Goal: Task Accomplishment & Management: Complete application form

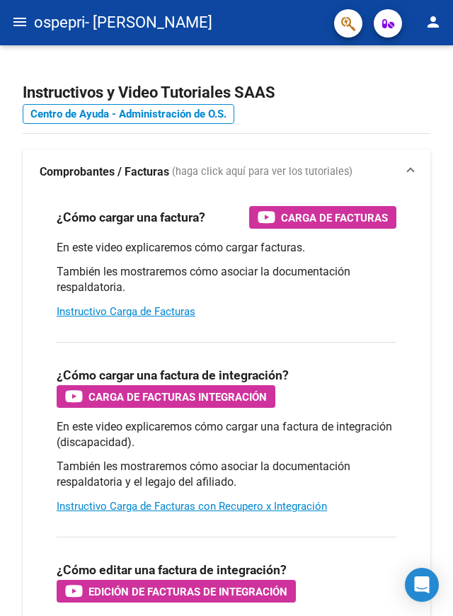
click at [26, 21] on mat-icon "menu" at bounding box center [19, 21] width 17 height 17
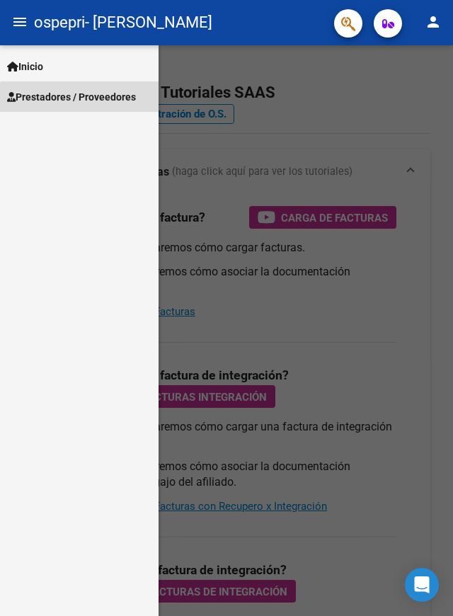
click at [109, 101] on span "Prestadores / Proveedores" at bounding box center [71, 97] width 129 height 16
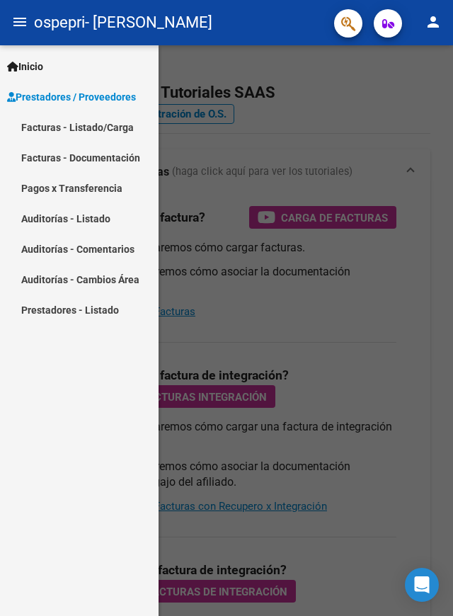
click at [102, 126] on link "Facturas - Listado/Carga" at bounding box center [79, 127] width 159 height 30
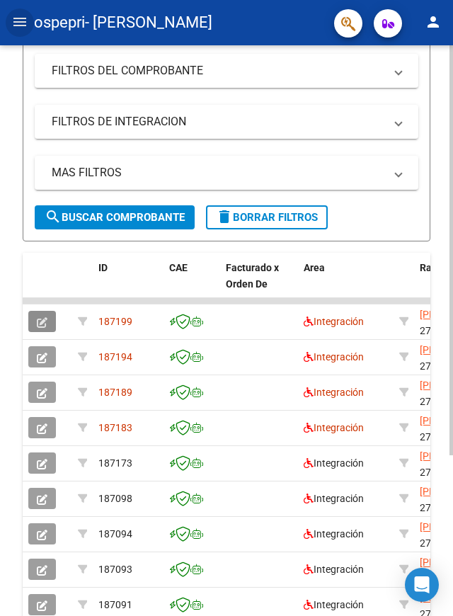
click at [40, 317] on icon "button" at bounding box center [42, 322] width 11 height 11
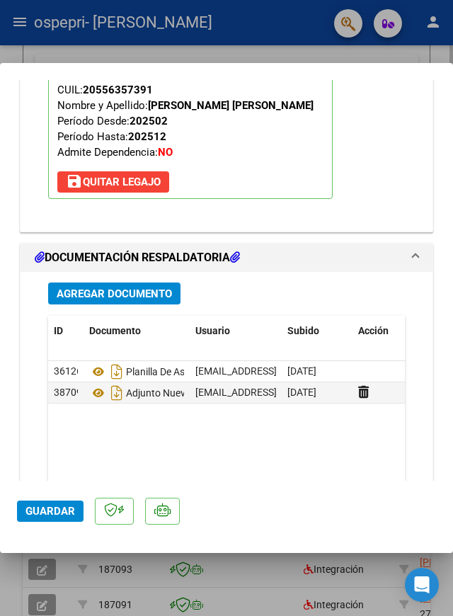
scroll to position [1762, 0]
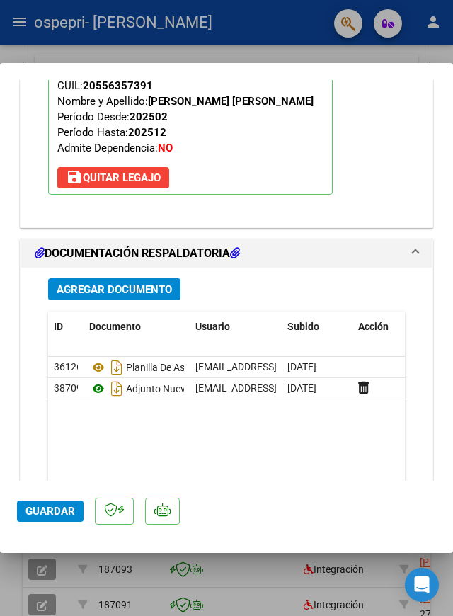
click at [104, 380] on icon at bounding box center [98, 388] width 18 height 17
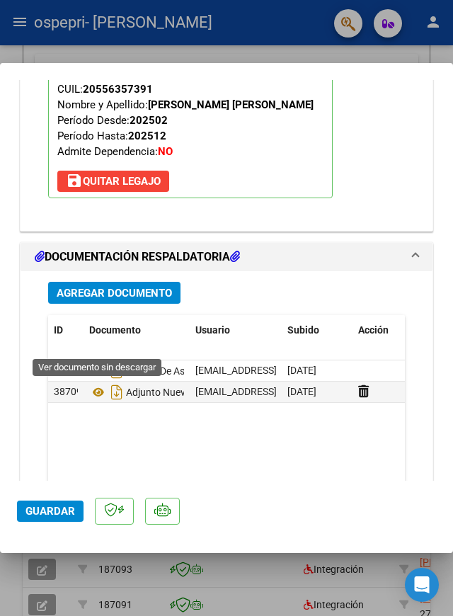
click at [6, 602] on div at bounding box center [226, 308] width 453 height 616
type input "$ 0,00"
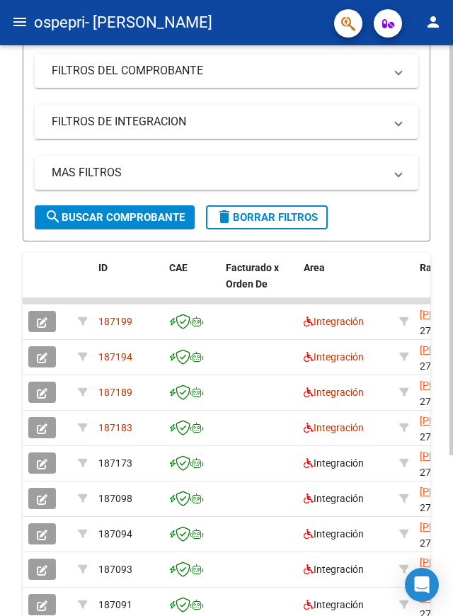
click at [45, 358] on icon "button" at bounding box center [42, 358] width 11 height 11
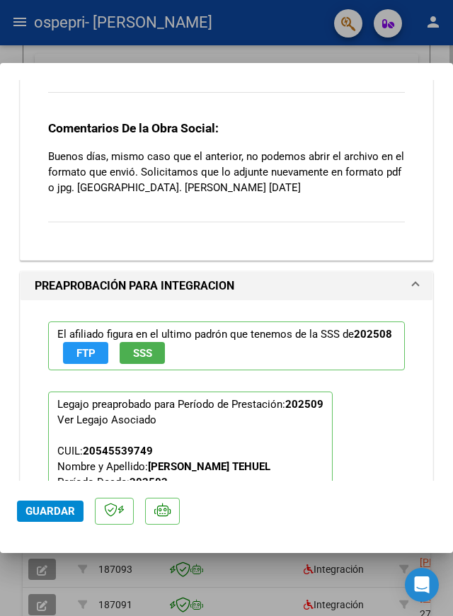
scroll to position [1787, 0]
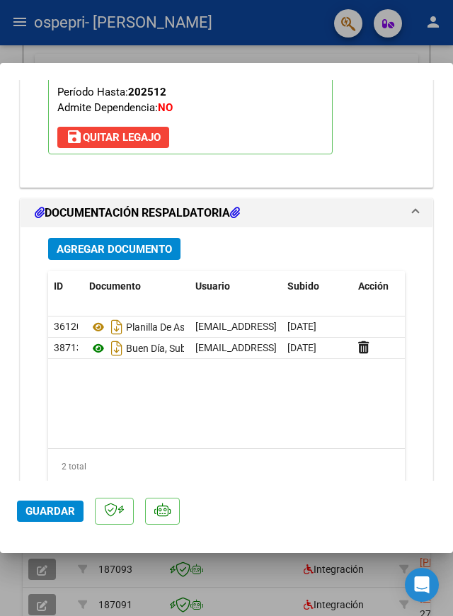
click at [100, 340] on icon at bounding box center [98, 348] width 18 height 17
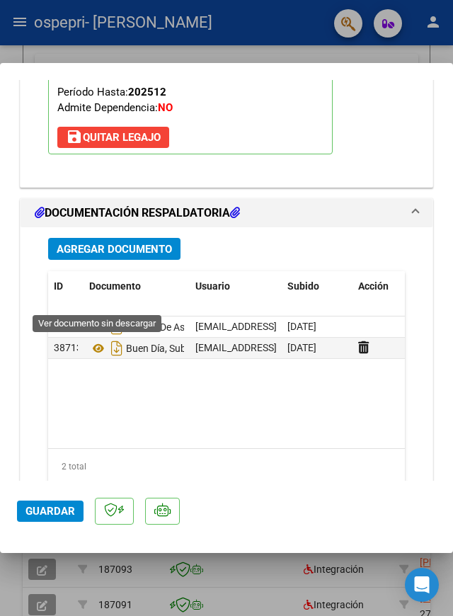
click at [10, 602] on div at bounding box center [226, 308] width 453 height 616
type input "$ 0,00"
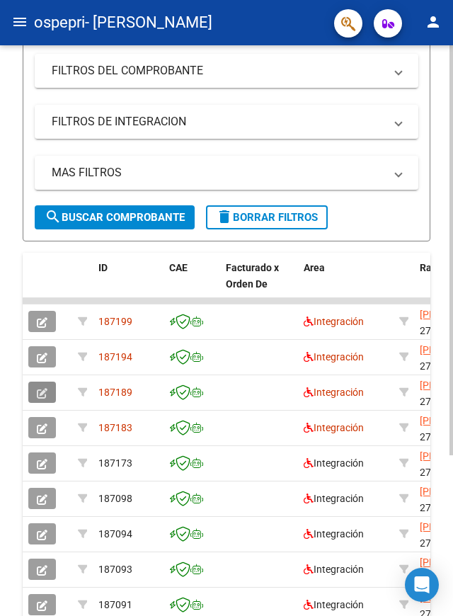
click at [48, 389] on button "button" at bounding box center [42, 392] width 28 height 21
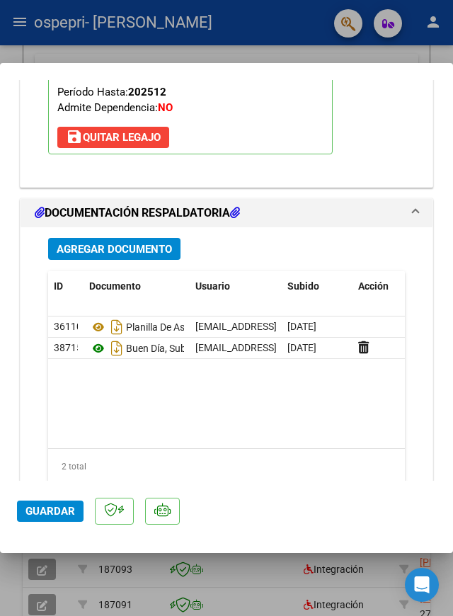
click at [98, 340] on icon at bounding box center [98, 348] width 18 height 17
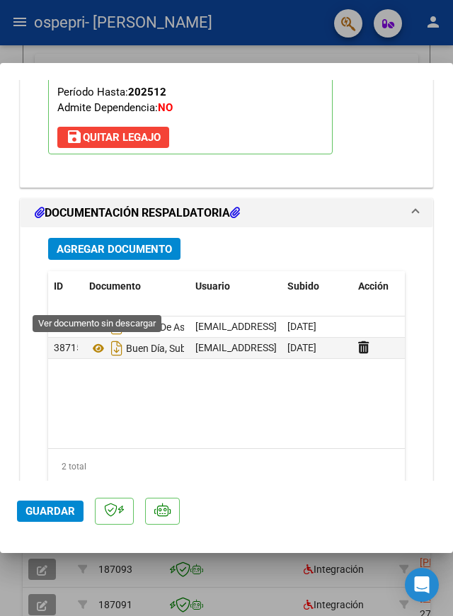
click at [8, 597] on div at bounding box center [226, 308] width 453 height 616
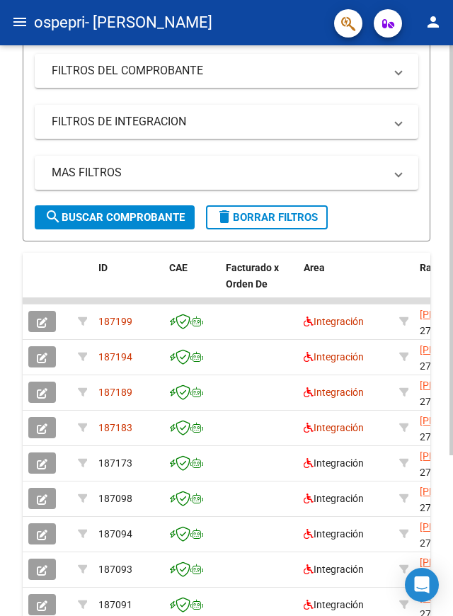
click at [41, 435] on button "button" at bounding box center [42, 427] width 28 height 21
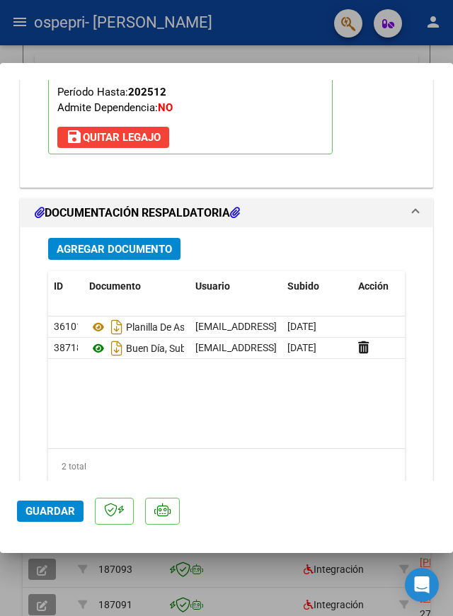
click at [95, 340] on icon at bounding box center [98, 348] width 18 height 17
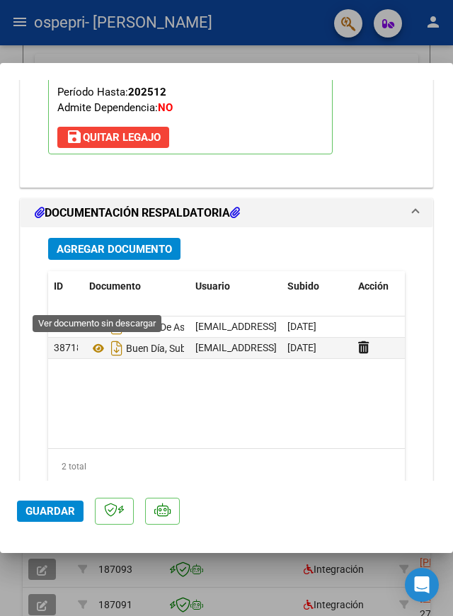
click at [7, 597] on div at bounding box center [226, 308] width 453 height 616
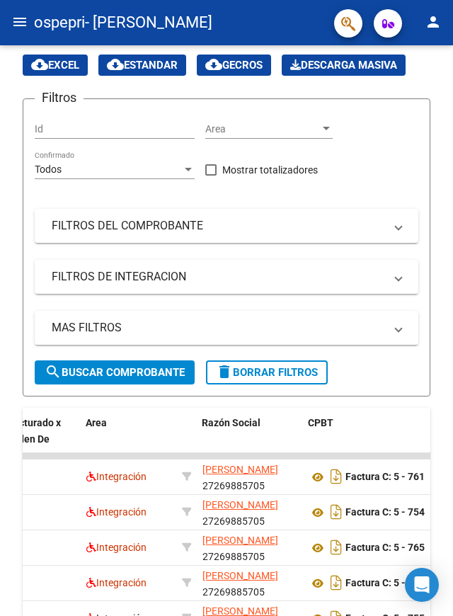
scroll to position [357, 0]
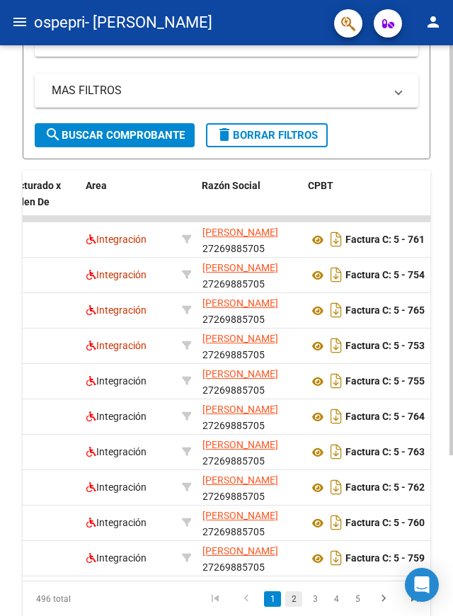
click at [285, 600] on link "2" at bounding box center [293, 599] width 17 height 16
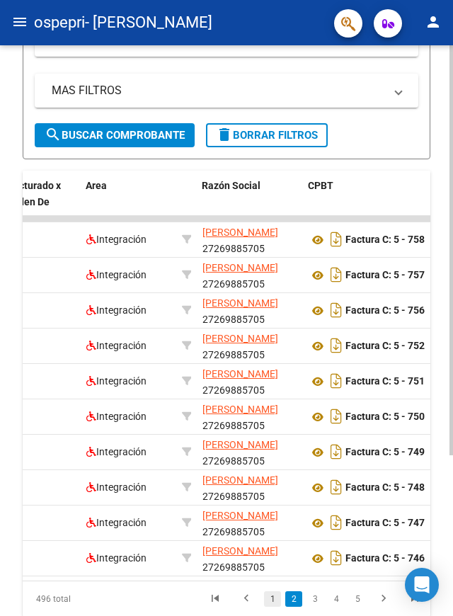
click at [266, 595] on link "1" at bounding box center [272, 599] width 17 height 16
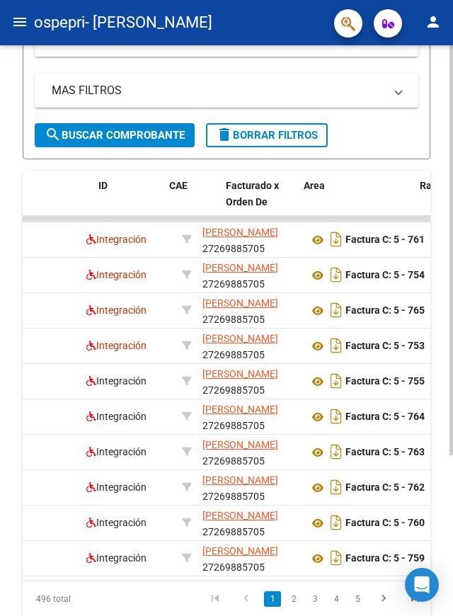
scroll to position [0, 0]
